Goal: Navigation & Orientation: Find specific page/section

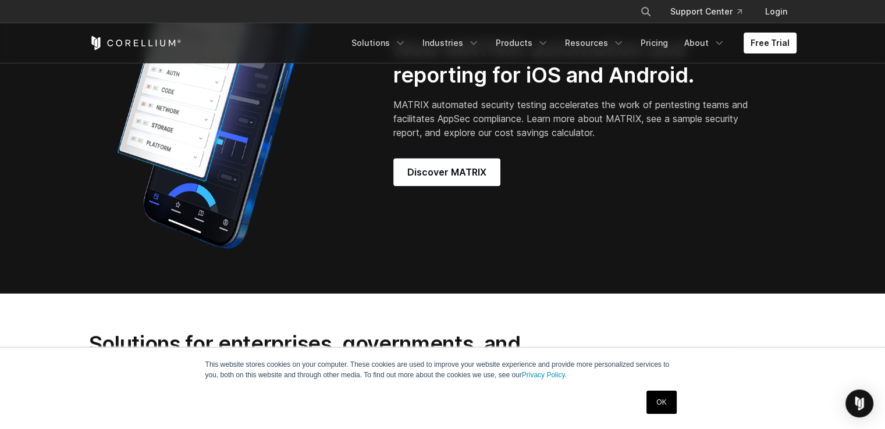
scroll to position [1047, 0]
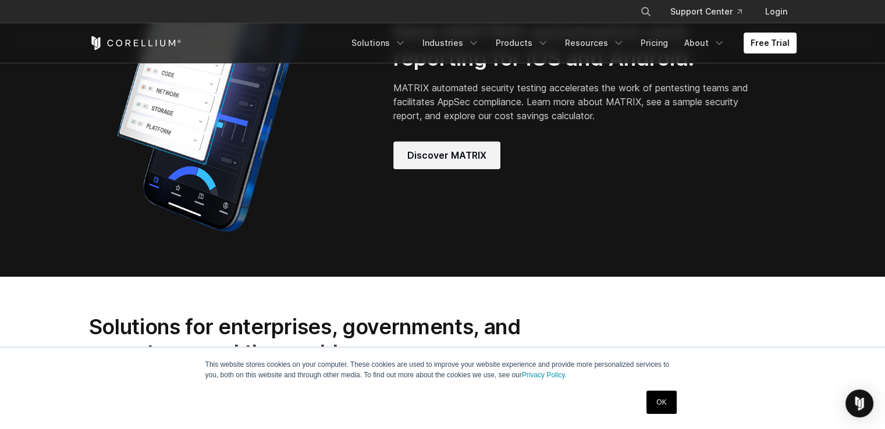
click at [431, 161] on span "Discover MATRIX" at bounding box center [446, 155] width 79 height 14
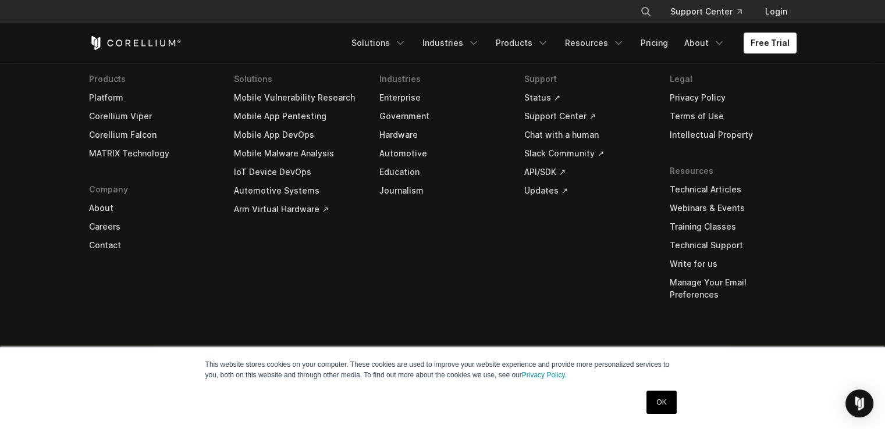
scroll to position [4504, 0]
click at [451, 247] on li "Industries Enterprise Government Hardware Automotive Education Journalism" at bounding box center [442, 196] width 127 height 252
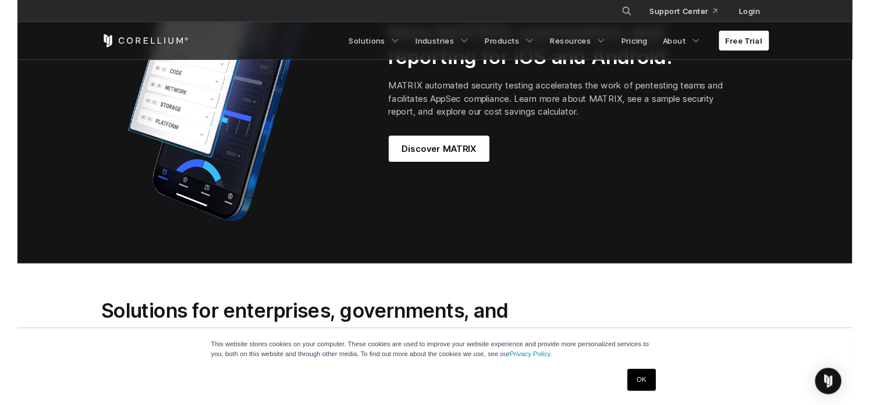
scroll to position [1024, 0]
